Goal: Task Accomplishment & Management: Manage account settings

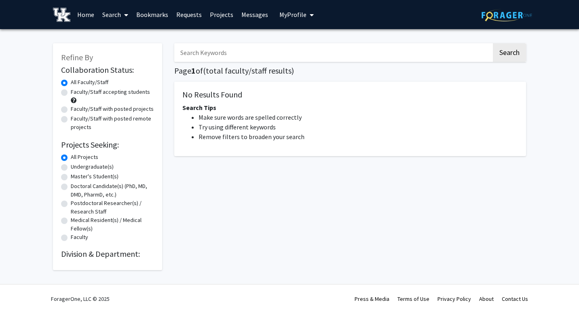
click at [243, 13] on link "Messages" at bounding box center [254, 14] width 35 height 28
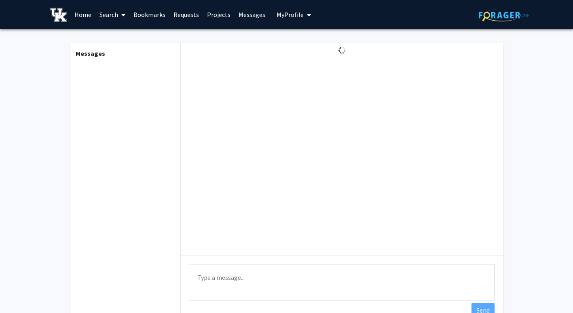
click at [186, 16] on link "Requests" at bounding box center [186, 14] width 34 height 28
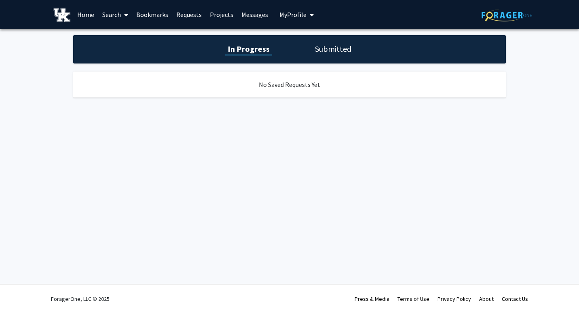
click at [315, 49] on h1 "Submitted" at bounding box center [332, 48] width 41 height 11
click at [102, 13] on link "Search" at bounding box center [115, 14] width 34 height 28
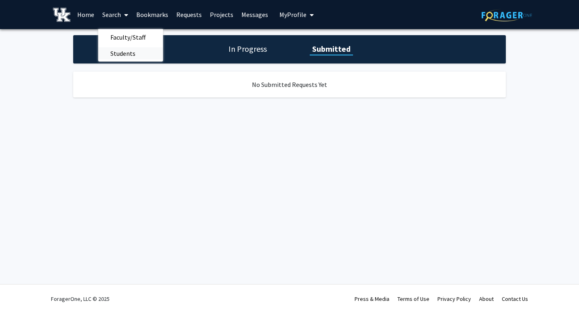
click at [123, 52] on span "Students" at bounding box center [122, 53] width 49 height 16
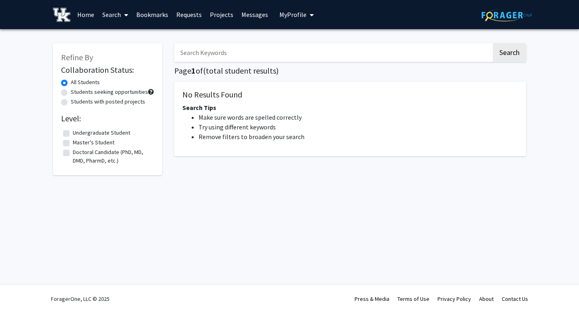
click at [202, 56] on input "Search Keywords" at bounding box center [332, 52] width 317 height 19
click at [493, 43] on button "Search" at bounding box center [509, 52] width 33 height 19
type input "Annabel"
click at [503, 58] on button "Search" at bounding box center [509, 52] width 33 height 19
click at [113, 16] on link "Search" at bounding box center [115, 14] width 34 height 28
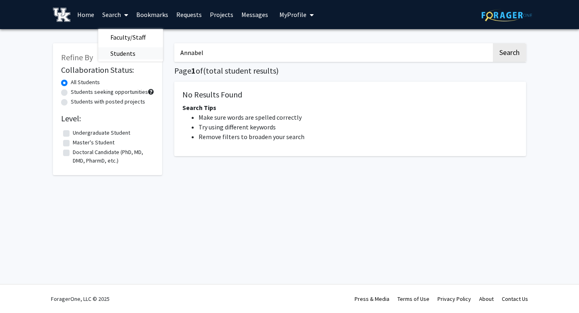
click at [114, 56] on span "Students" at bounding box center [122, 53] width 49 height 16
click at [219, 17] on link "Projects" at bounding box center [222, 14] width 32 height 28
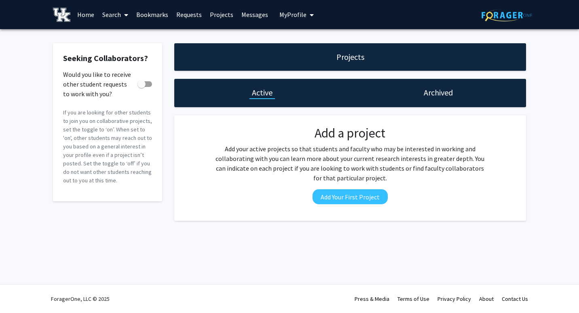
click at [94, 15] on link "Home" at bounding box center [85, 14] width 25 height 28
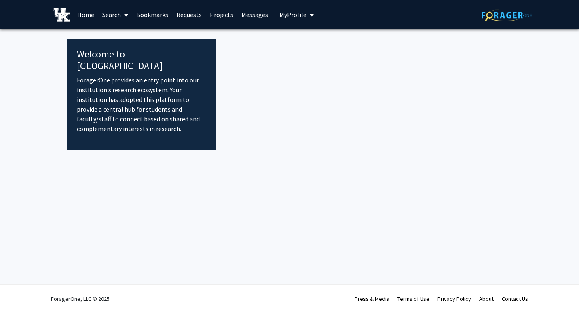
click at [237, 15] on link "Messages" at bounding box center [254, 14] width 35 height 28
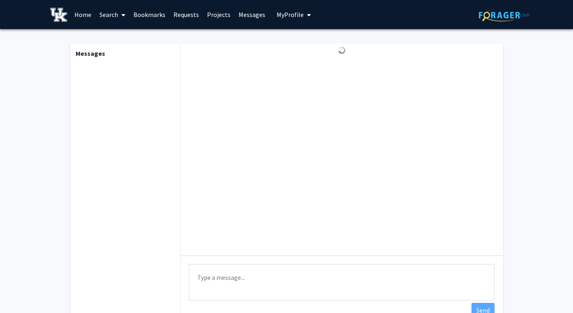
click at [159, 18] on link "Bookmarks" at bounding box center [149, 14] width 40 height 28
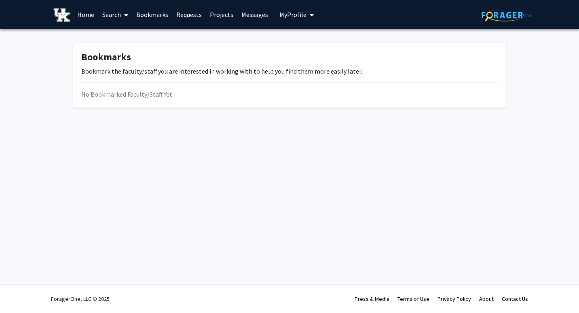
click at [183, 18] on link "Requests" at bounding box center [189, 14] width 34 height 28
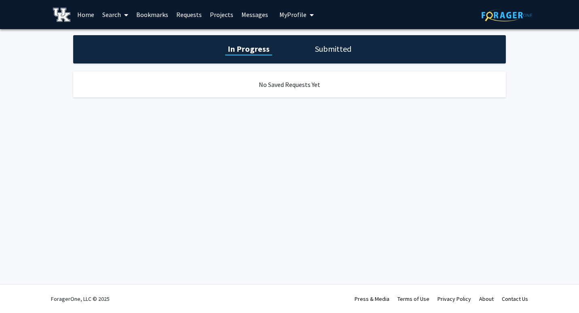
click at [290, 19] on button "My Profile" at bounding box center [296, 14] width 39 height 29
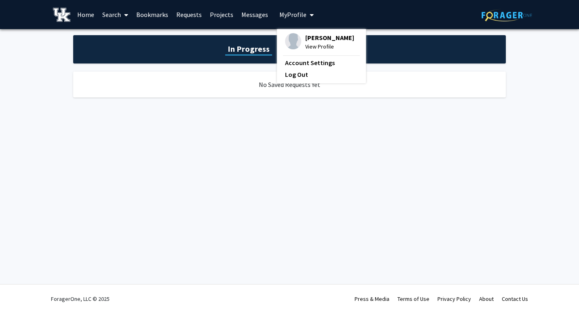
click at [310, 36] on span "[PERSON_NAME]" at bounding box center [329, 37] width 49 height 9
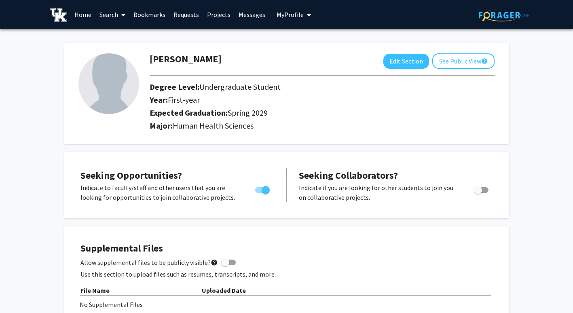
click at [395, 184] on p "Indicate if you are looking for other students to join you on collaborative pro…" at bounding box center [379, 192] width 160 height 19
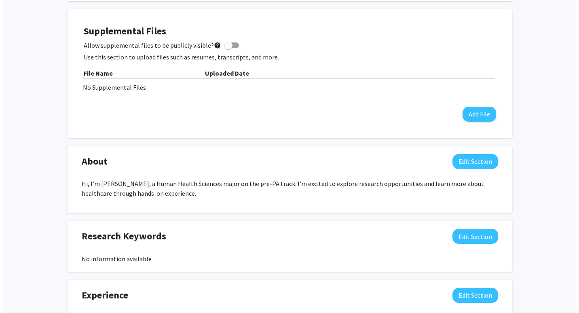
scroll to position [217, 0]
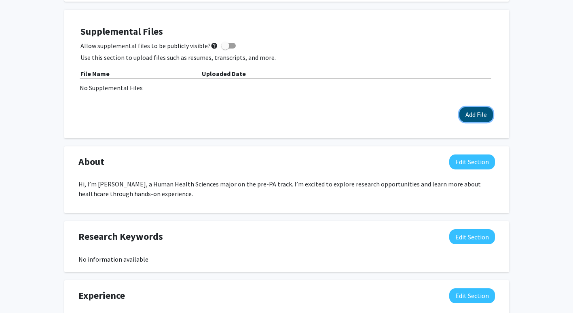
click at [477, 116] on button "Add File" at bounding box center [476, 114] width 34 height 15
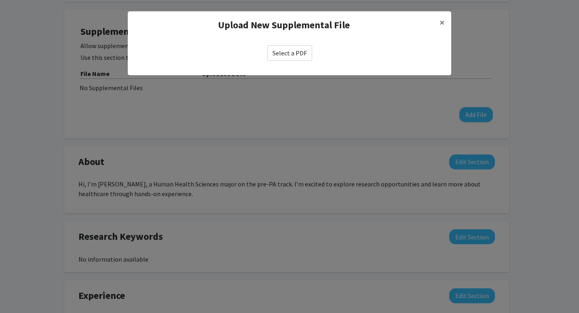
click at [293, 57] on label "Select a PDF" at bounding box center [289, 52] width 45 height 15
click at [0, 0] on input "Select a PDF" at bounding box center [0, 0] width 0 height 0
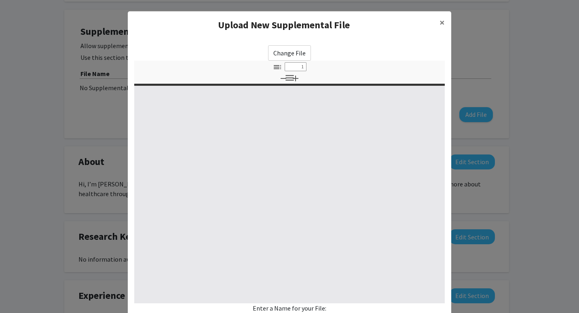
select select "custom"
type input "0"
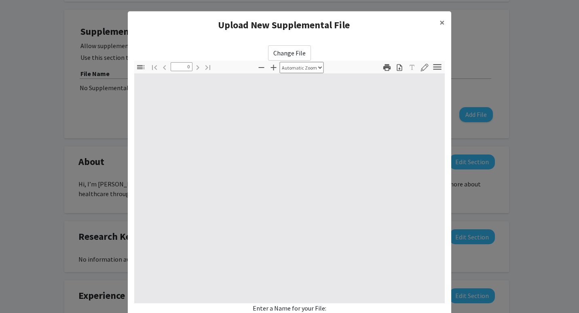
select select "custom"
type input "1"
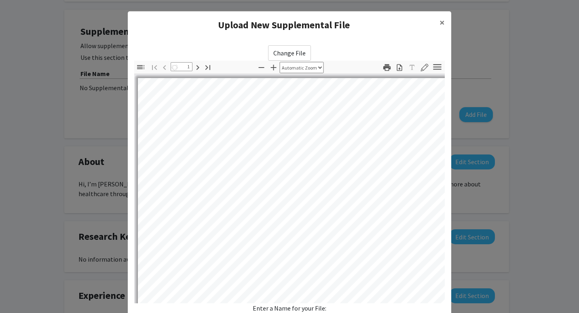
select select "auto"
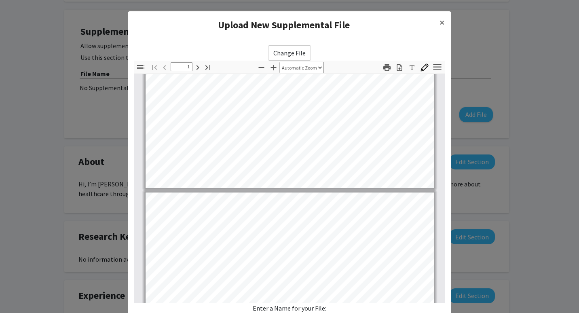
type input "2"
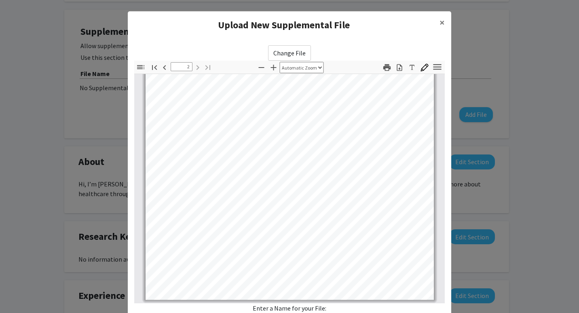
scroll to position [70, 0]
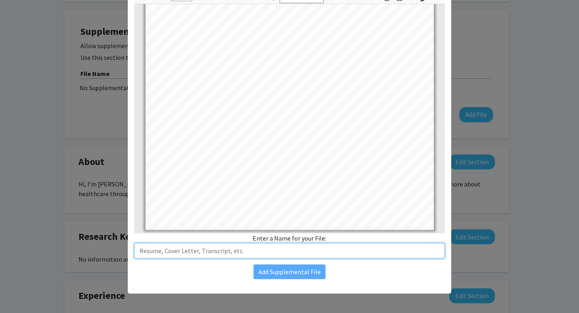
click at [335, 253] on input "text" at bounding box center [289, 250] width 310 height 15
type input "[PERSON_NAME] Resume"
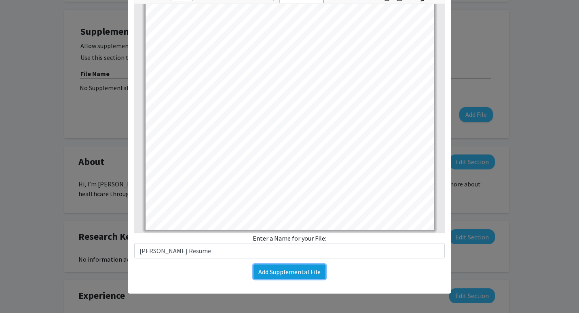
click at [281, 277] on button "Add Supplemental File" at bounding box center [289, 271] width 72 height 15
click at [291, 272] on button "Add Supplemental File" at bounding box center [289, 271] width 72 height 15
click at [284, 268] on button "Add Supplemental File" at bounding box center [289, 271] width 72 height 15
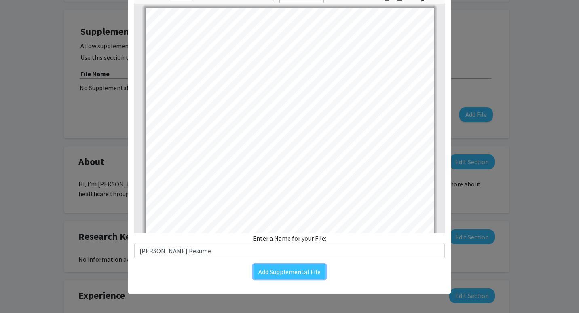
scroll to position [0, 0]
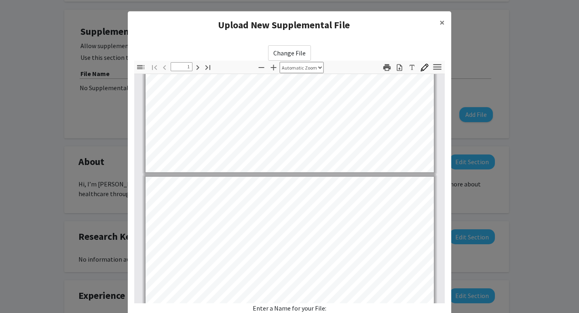
type input "2"
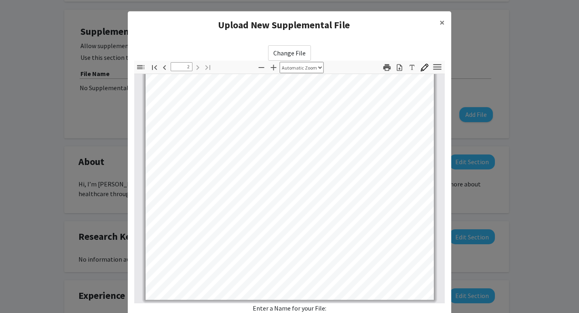
scroll to position [70, 0]
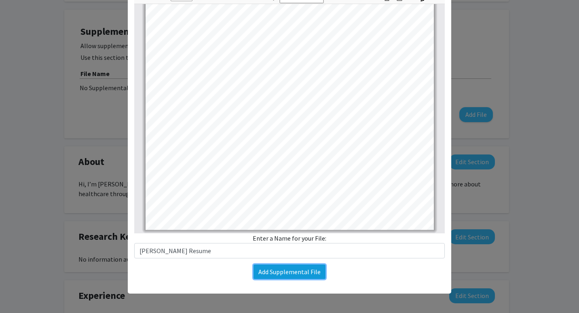
click at [298, 270] on button "Add Supplemental File" at bounding box center [289, 271] width 72 height 15
click at [303, 272] on button "Add Supplemental File" at bounding box center [289, 271] width 72 height 15
click at [303, 278] on button "Add Supplemental File" at bounding box center [289, 271] width 72 height 15
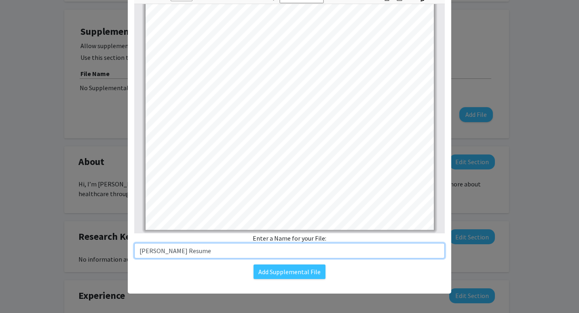
click at [382, 254] on input "[PERSON_NAME] Resume" at bounding box center [289, 250] width 310 height 15
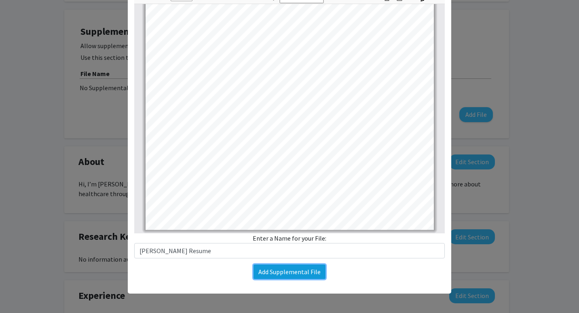
click at [299, 273] on button "Add Supplemental File" at bounding box center [289, 271] width 72 height 15
click at [502, 109] on modal-container "Upload New Supplemental File × Change File Thumbnails Document Outline Attachme…" at bounding box center [289, 156] width 579 height 313
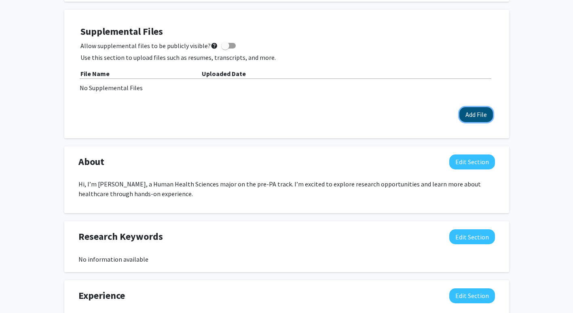
click at [479, 117] on button "Add File" at bounding box center [476, 114] width 34 height 15
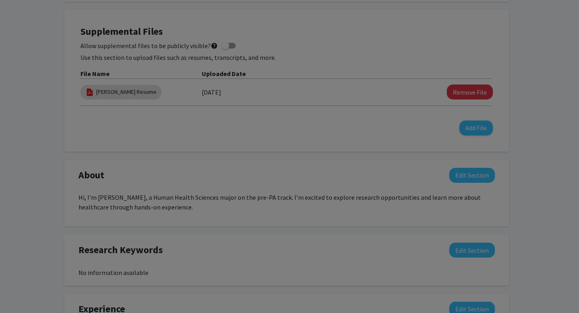
click at [301, 59] on div "Upload New Supplemental File × Select a PDF" at bounding box center [289, 28] width 323 height 64
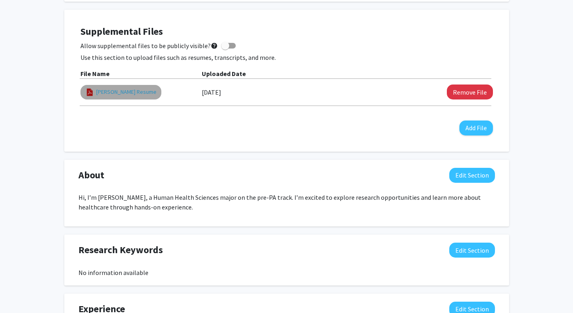
click at [124, 94] on link "[PERSON_NAME] Resume" at bounding box center [126, 92] width 60 height 8
select select "custom"
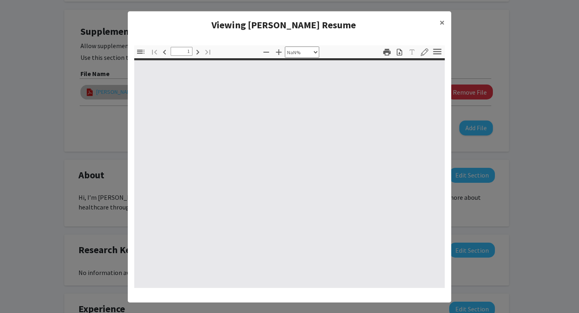
type input "0"
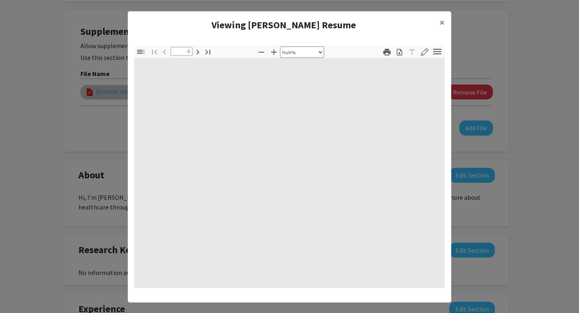
select select "auto"
type input "1"
select select "auto"
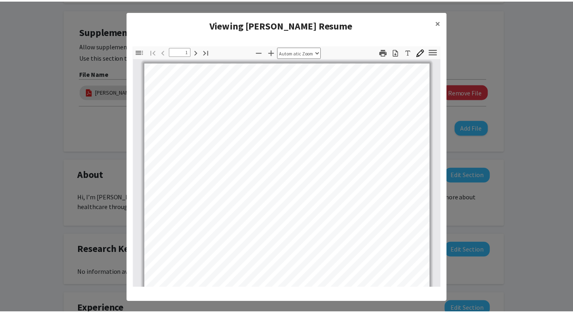
scroll to position [0, 0]
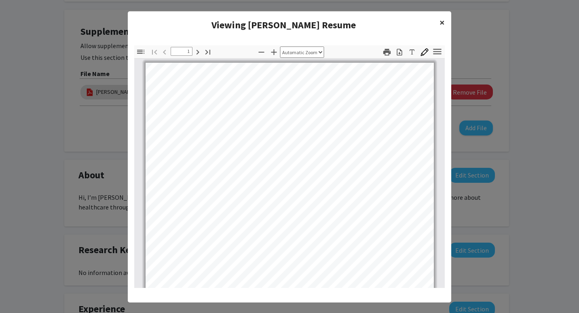
click at [439, 23] on span "×" at bounding box center [441, 22] width 5 height 13
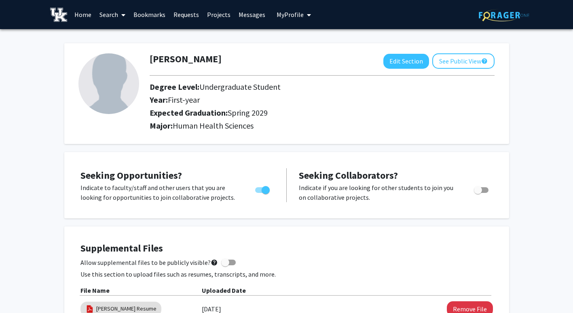
click at [246, 18] on link "Messages" at bounding box center [251, 14] width 35 height 28
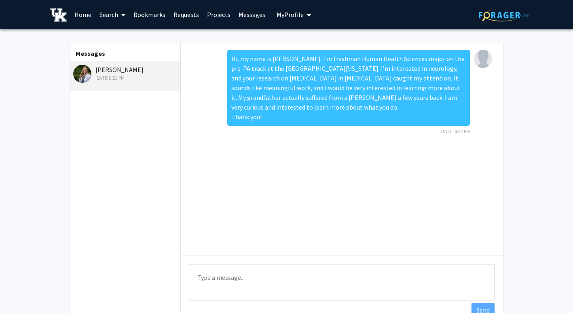
click at [83, 13] on link "Home" at bounding box center [82, 14] width 25 height 28
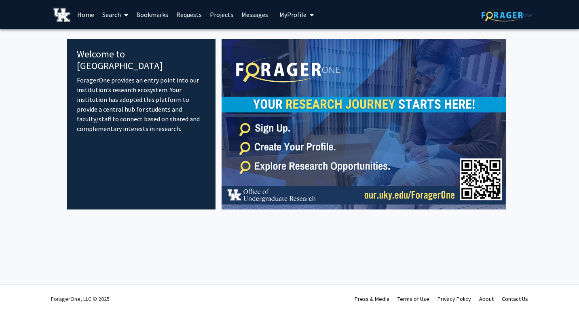
click at [126, 16] on icon at bounding box center [126, 15] width 4 height 6
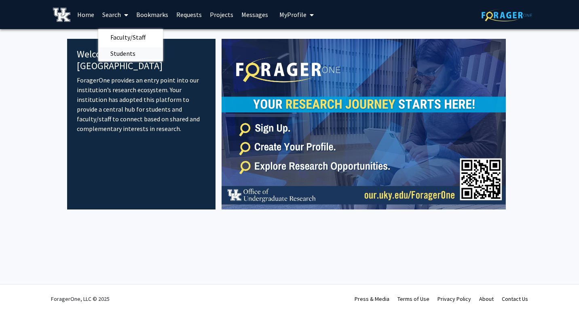
click at [143, 51] on span "Students" at bounding box center [122, 53] width 49 height 16
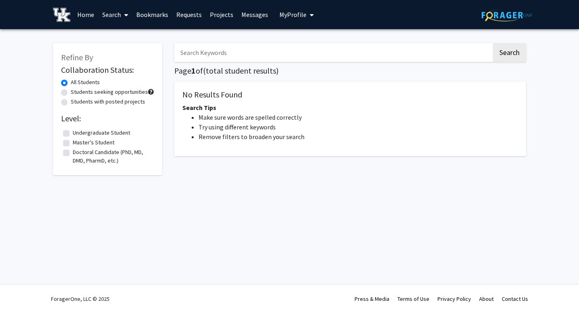
click at [103, 132] on label "Undergraduate Student" at bounding box center [101, 132] width 57 height 8
click at [78, 132] on input "Undergraduate Student" at bounding box center [75, 130] width 5 height 5
checkbox input "true"
click at [86, 17] on link "Home" at bounding box center [85, 14] width 25 height 28
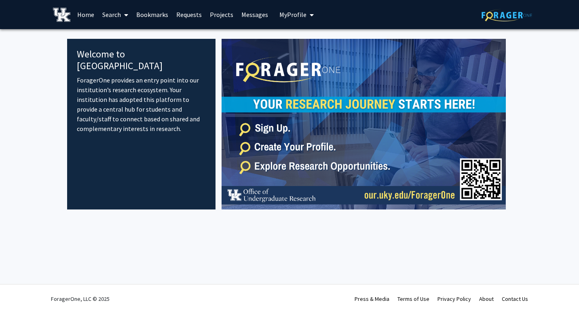
click at [59, 12] on img at bounding box center [61, 15] width 17 height 14
click at [84, 14] on link "Home" at bounding box center [85, 14] width 25 height 28
